Goal: Information Seeking & Learning: Learn about a topic

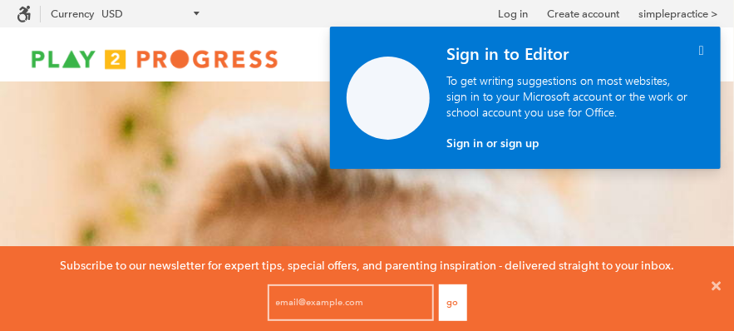
scroll to position [1, 12]
click at [699, 52] on icon "" at bounding box center [701, 50] width 5 height 14
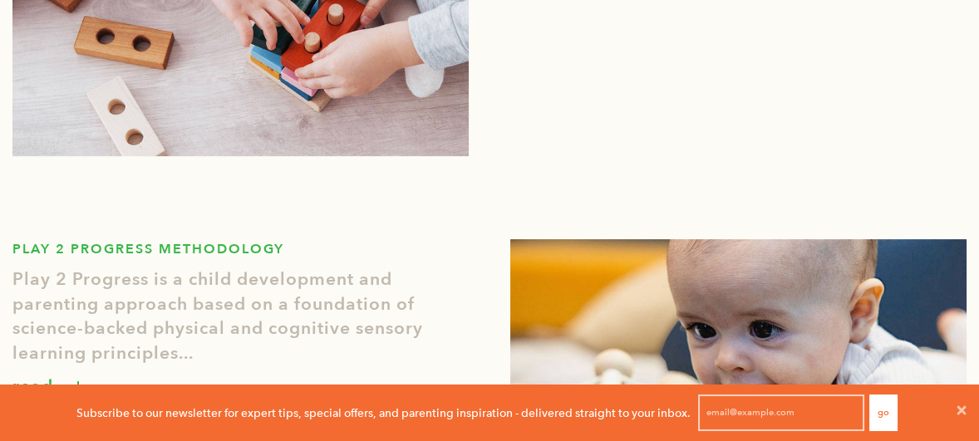
scroll to position [0, 0]
drag, startPoint x: 707, startPoint y: 1, endPoint x: 419, endPoint y: 194, distance: 347.4
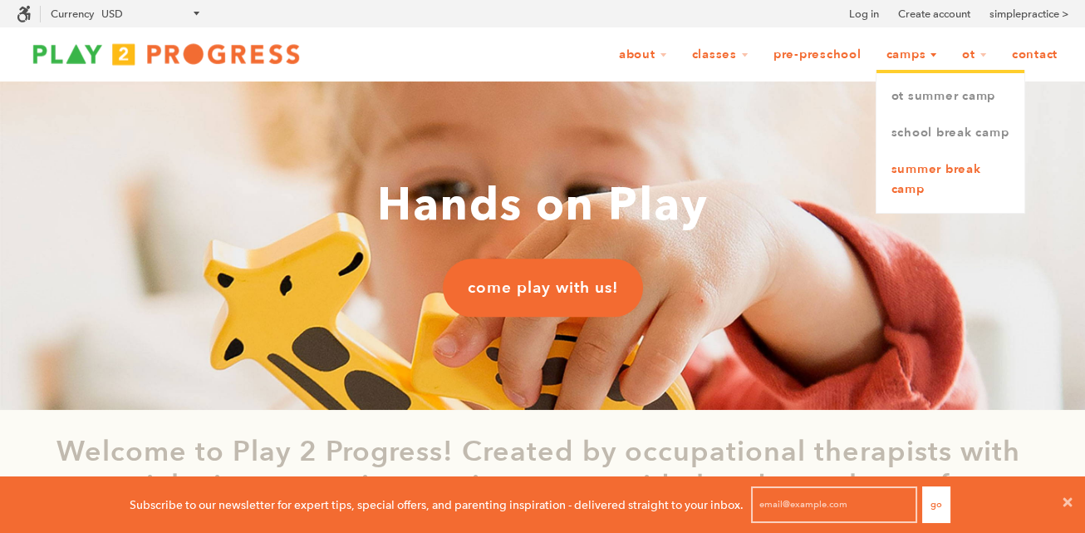
click at [733, 165] on link "Summer Break Camp" at bounding box center [951, 179] width 148 height 57
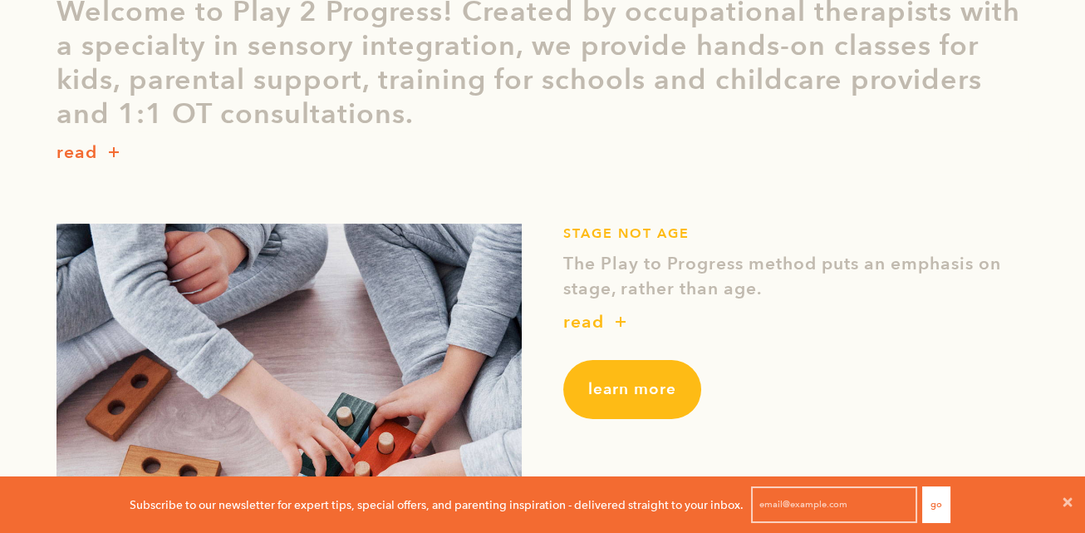
scroll to position [553, 0]
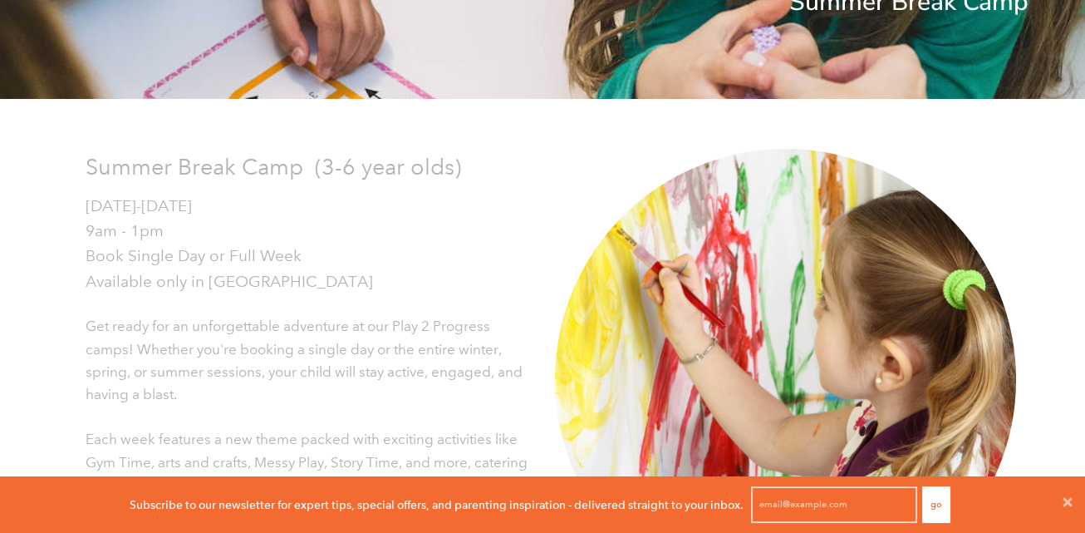
scroll to position [332, 0]
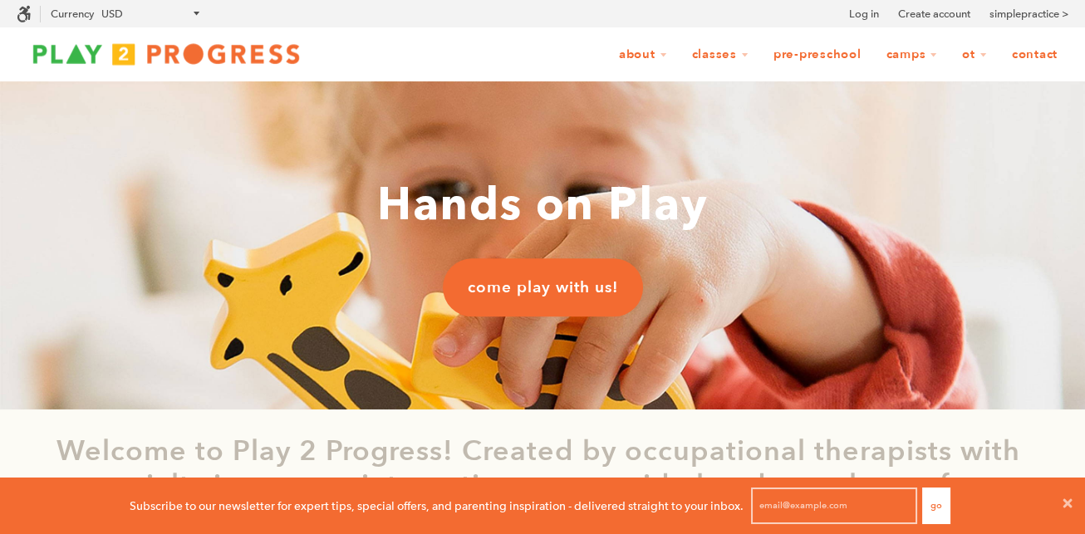
scroll to position [0, 17]
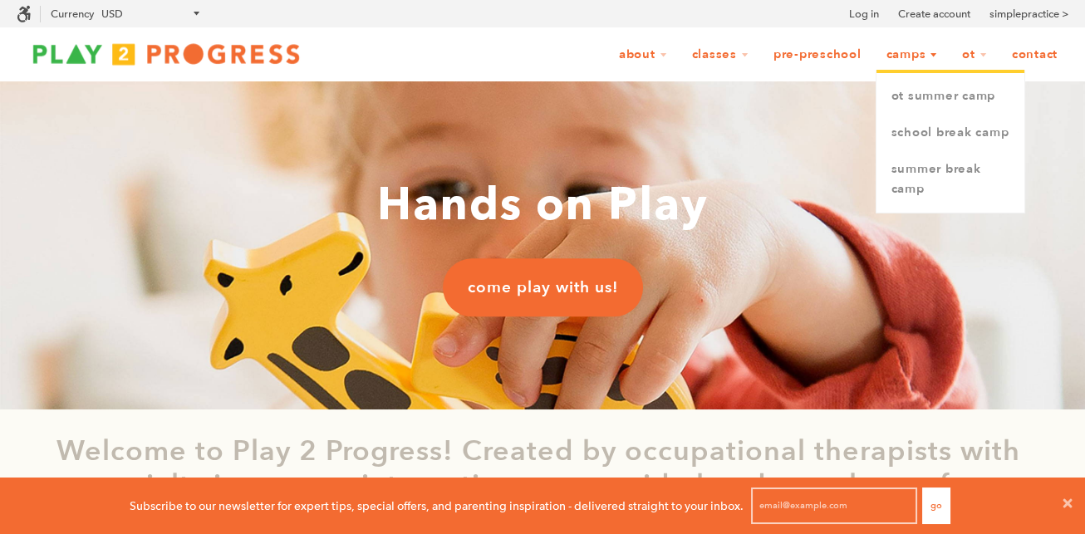
click at [914, 61] on link "Camps" at bounding box center [912, 55] width 73 height 32
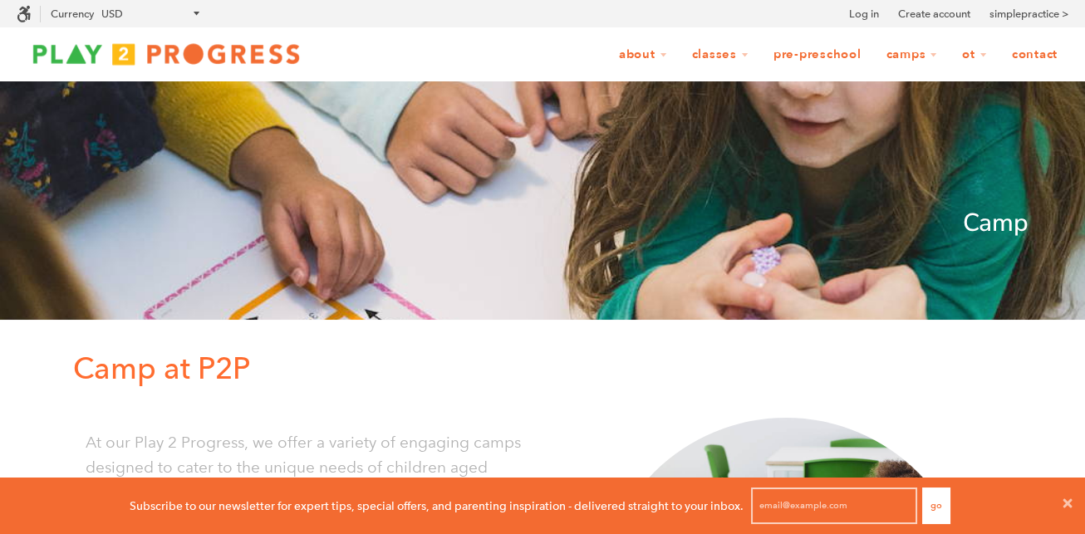
scroll to position [40, 1069]
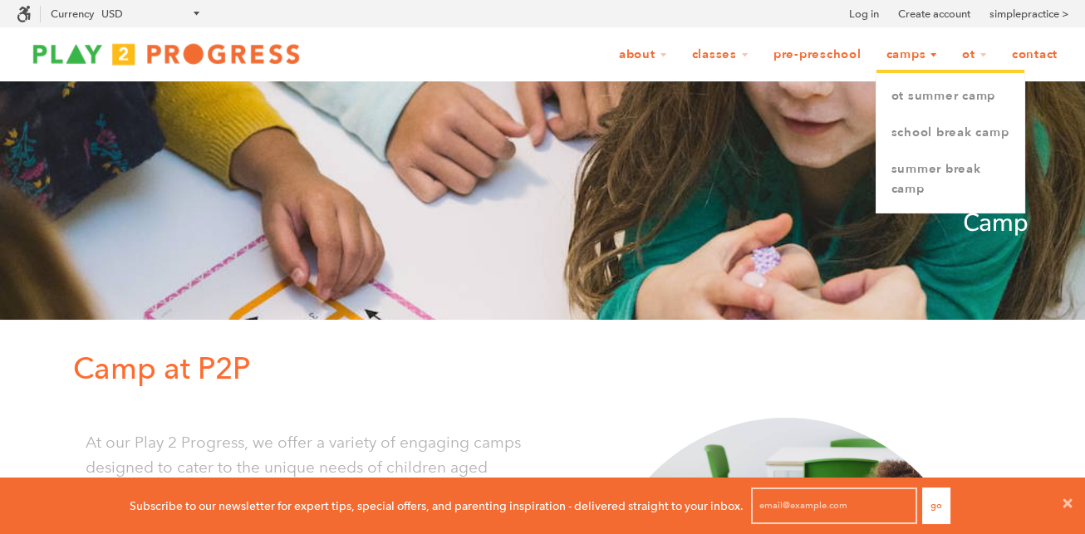
click at [914, 59] on link "Camps" at bounding box center [912, 55] width 73 height 32
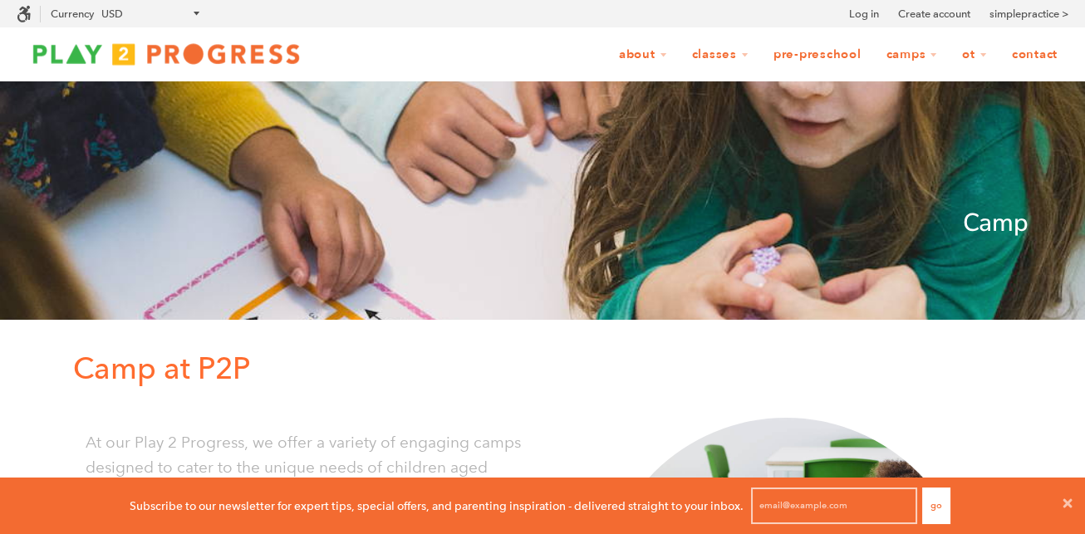
scroll to position [0, 17]
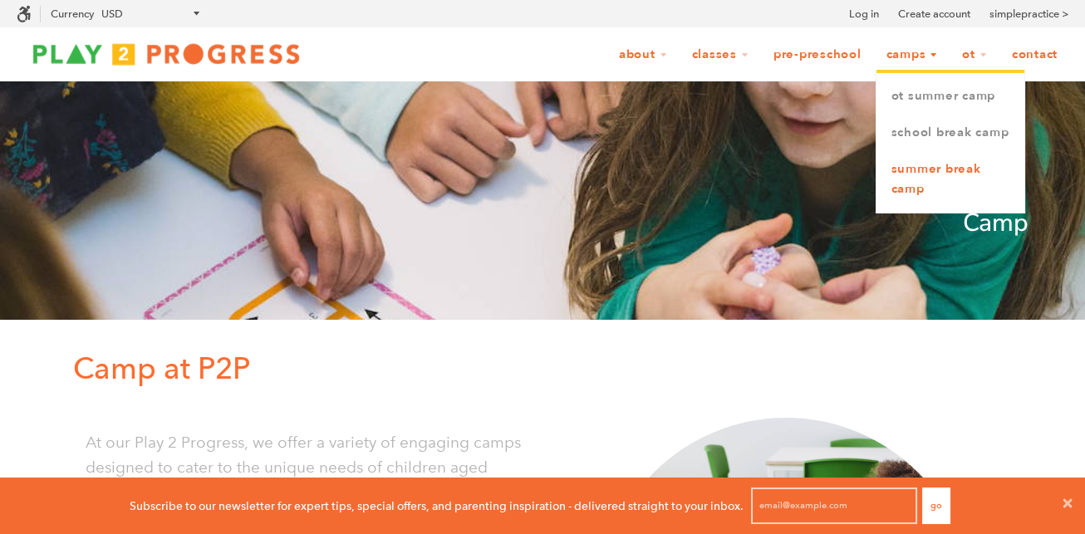
click at [915, 168] on link "Summer Break Camp" at bounding box center [951, 179] width 148 height 57
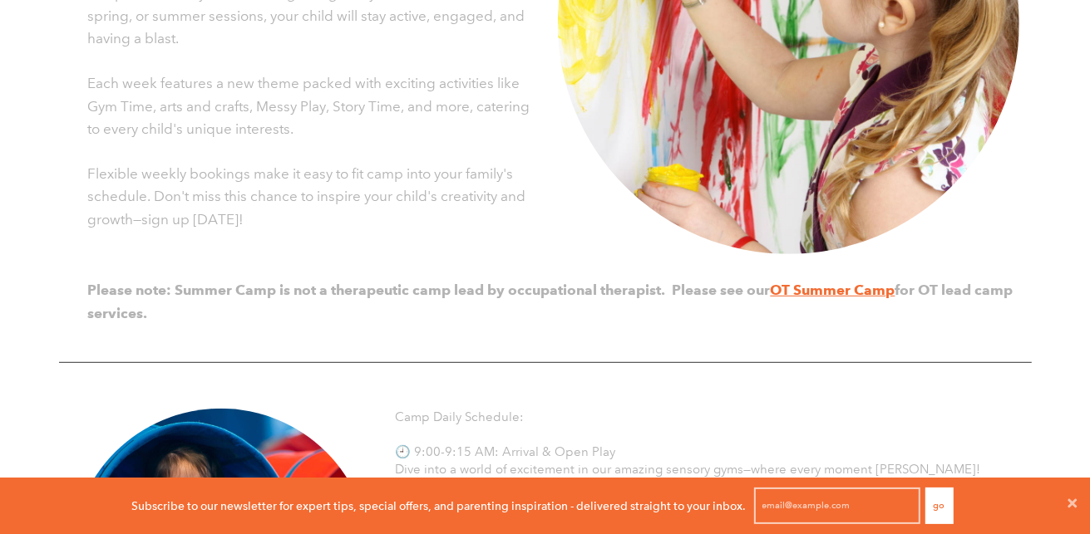
scroll to position [40, 1073]
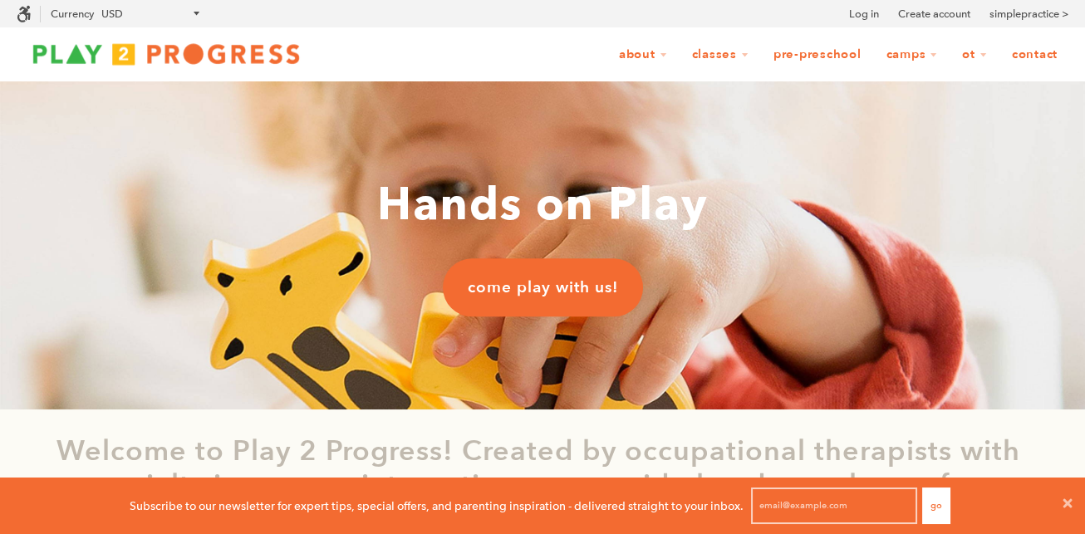
scroll to position [40, 1069]
